Goal: Communication & Community: Participate in discussion

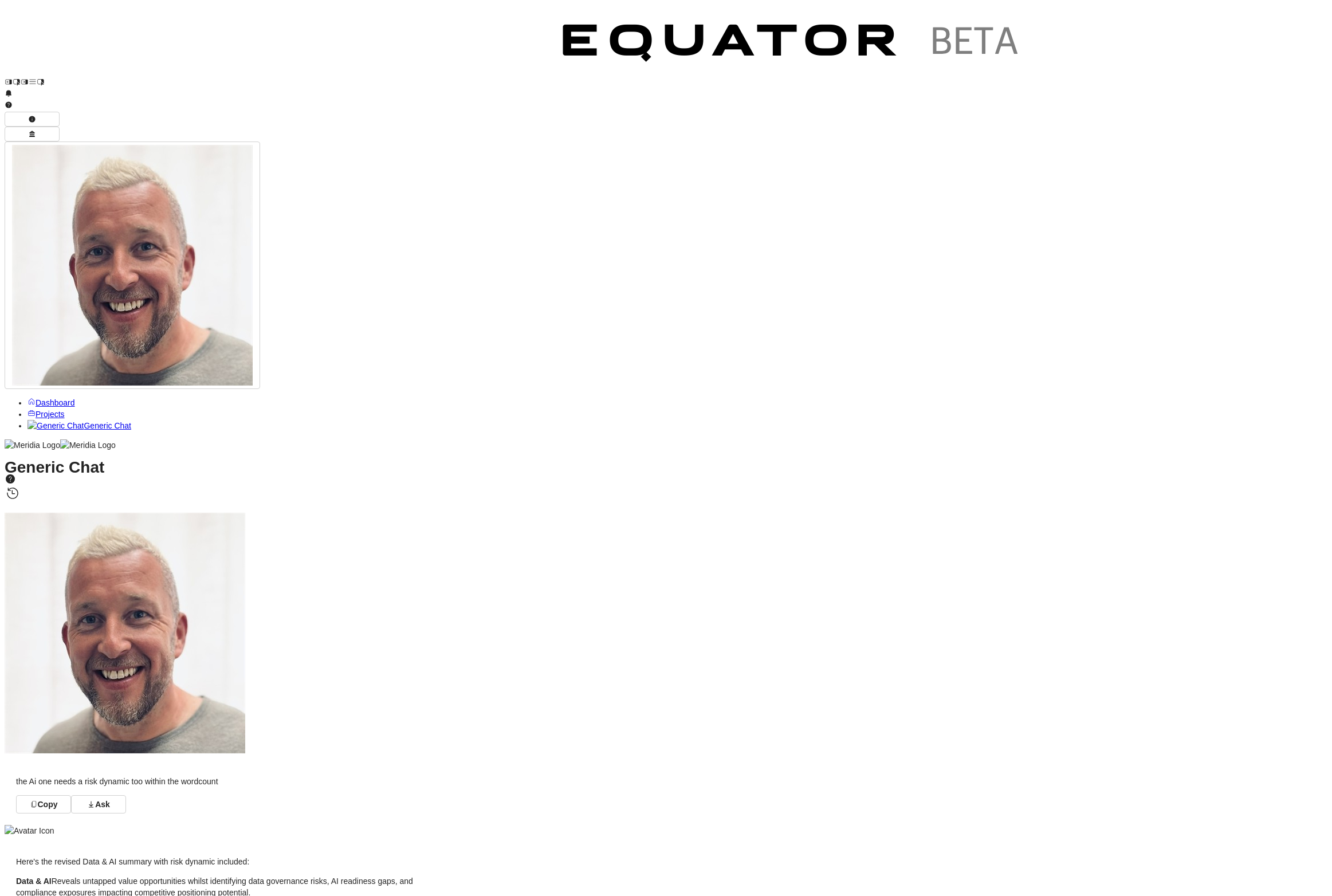
click at [41, 410] on span "Projects" at bounding box center [50, 414] width 29 height 9
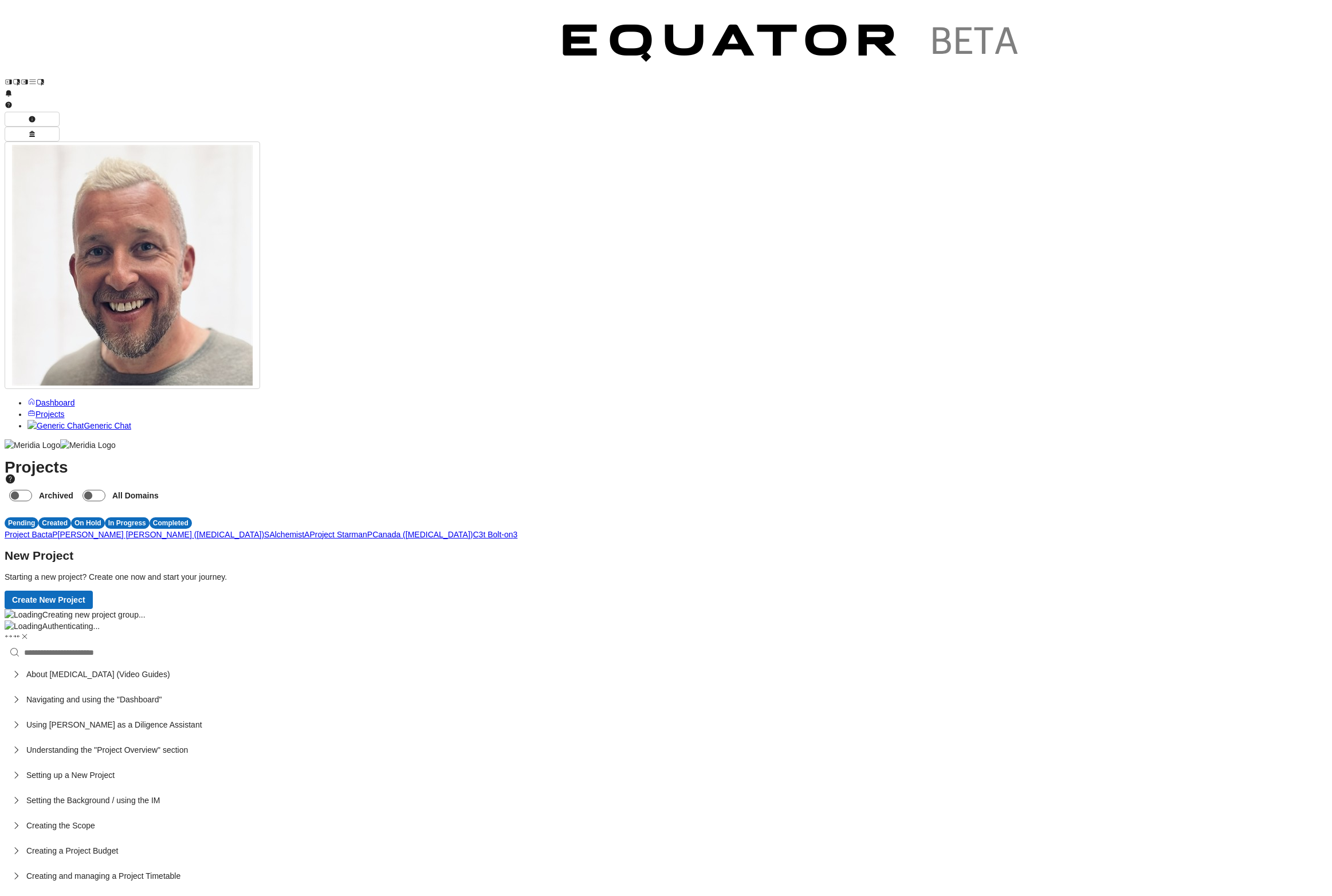
click at [57, 530] on span "P" at bounding box center [54, 534] width 5 height 9
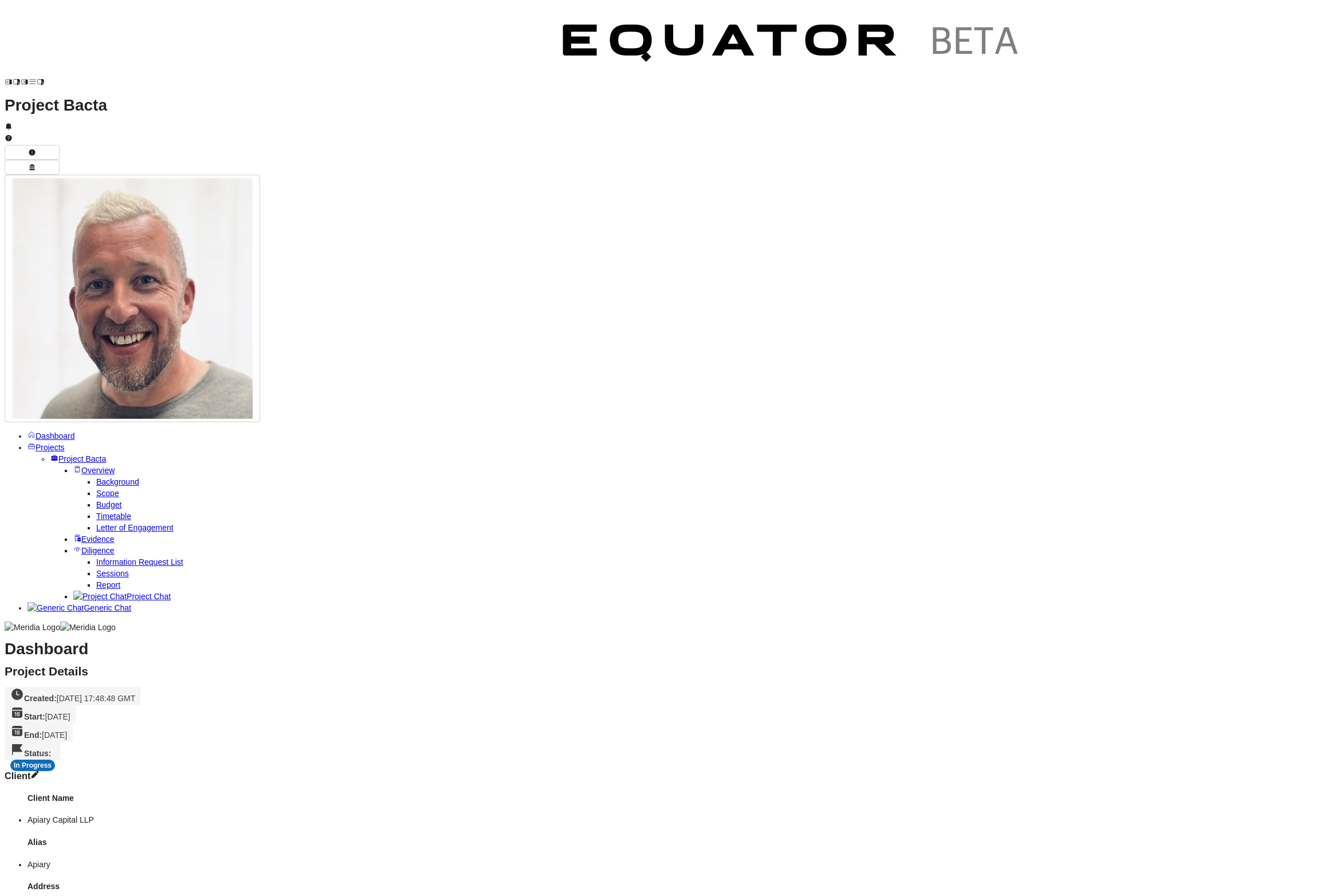
click at [127, 591] on span "Project Chat" at bounding box center [149, 596] width 44 height 9
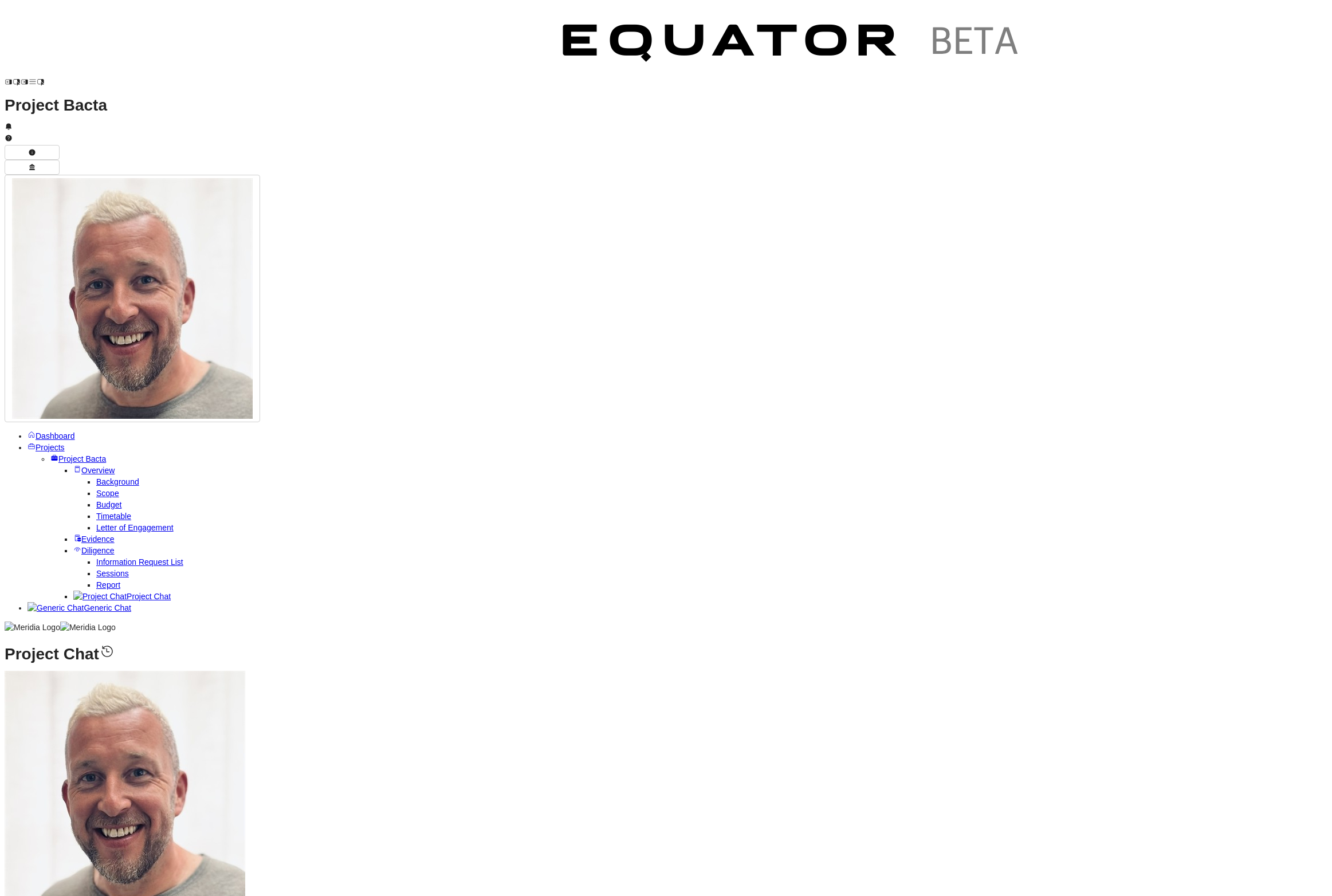
type textarea "**********"
